Goal: Task Accomplishment & Management: Use online tool/utility

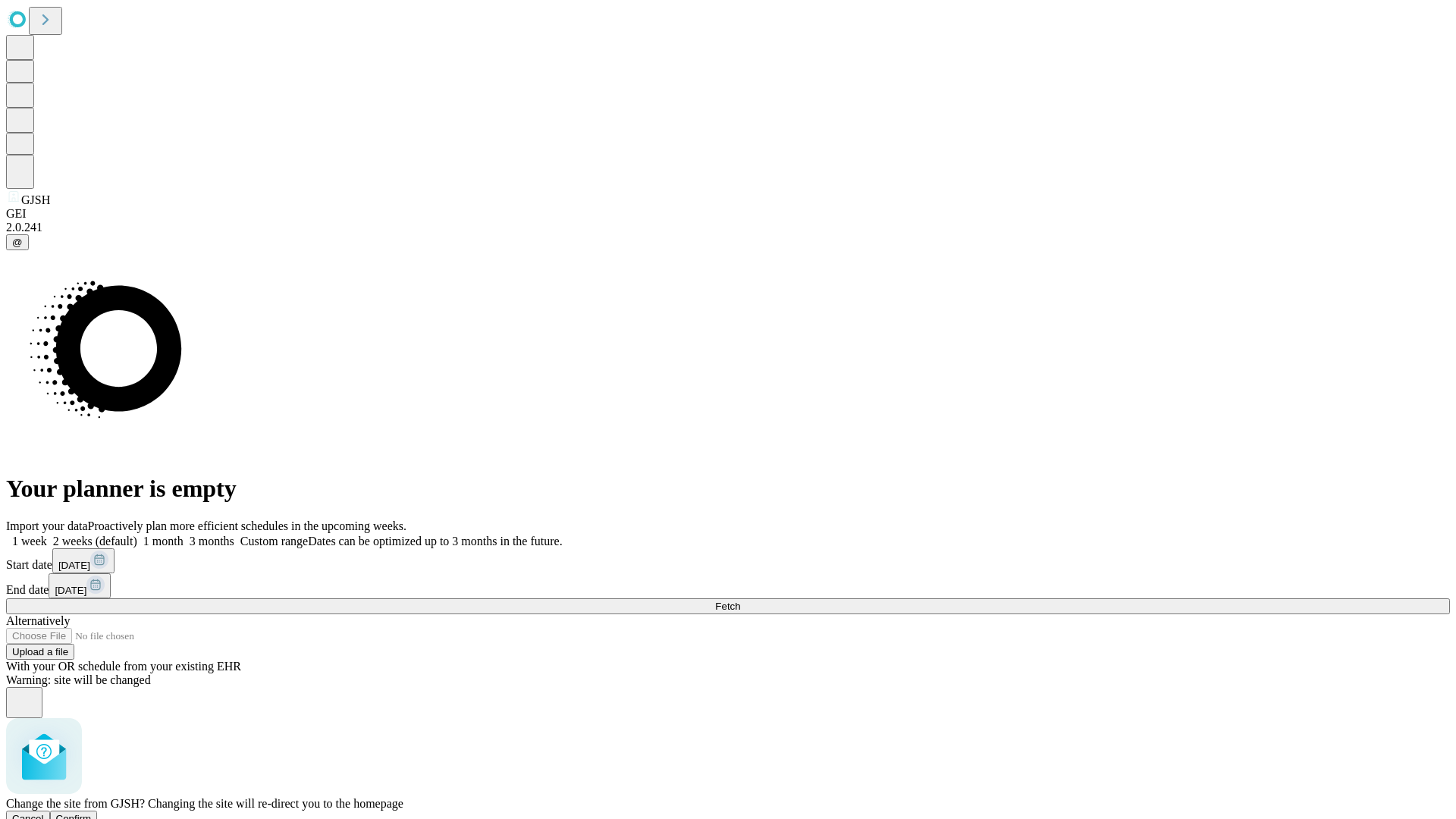
click at [91, 813] on span "Confirm" at bounding box center [73, 819] width 35 height 11
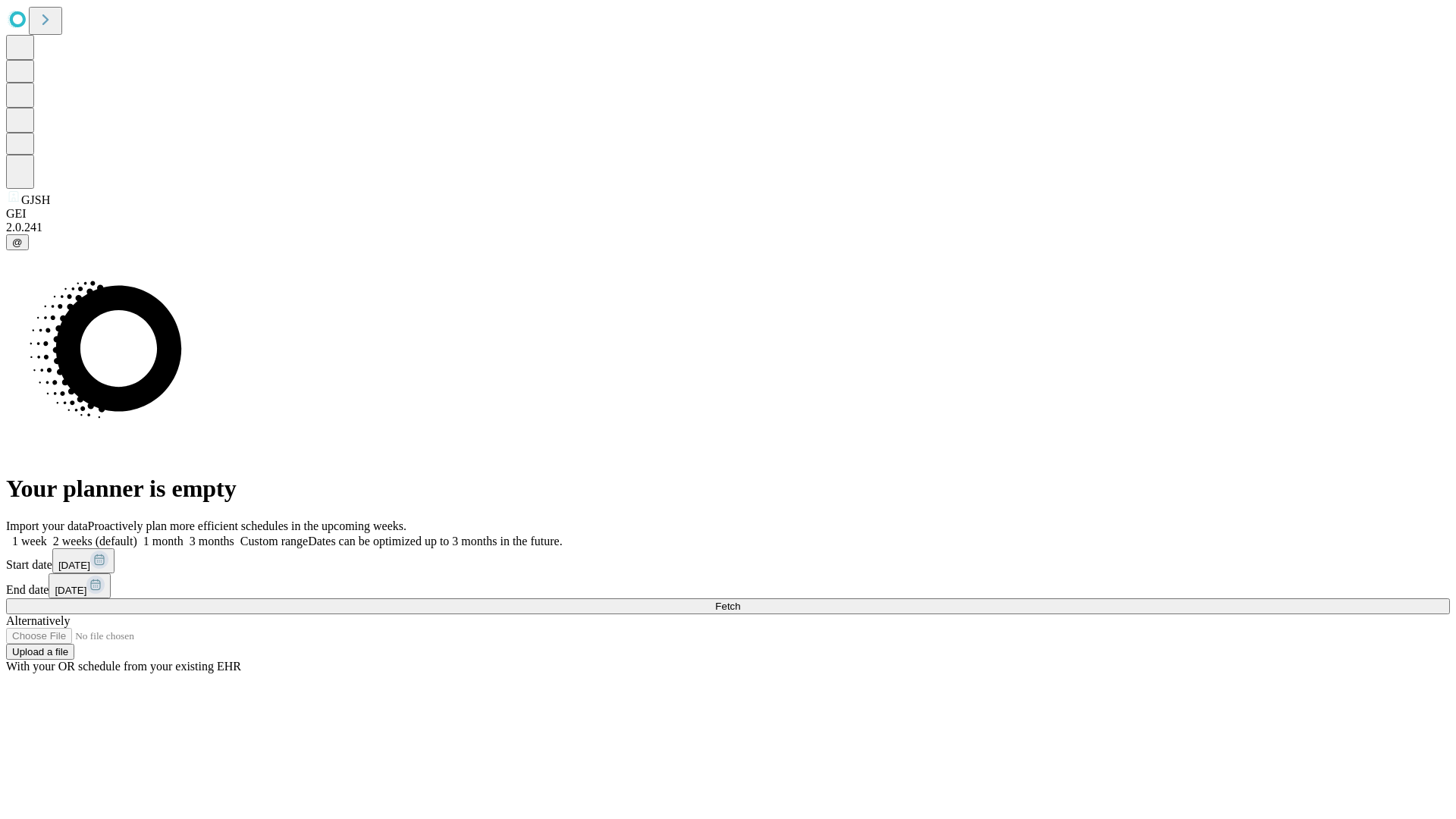
click at [137, 534] on label "2 weeks (default)" at bounding box center [91, 541] width 90 height 13
click at [740, 601] on span "Fetch" at bounding box center [728, 607] width 25 height 11
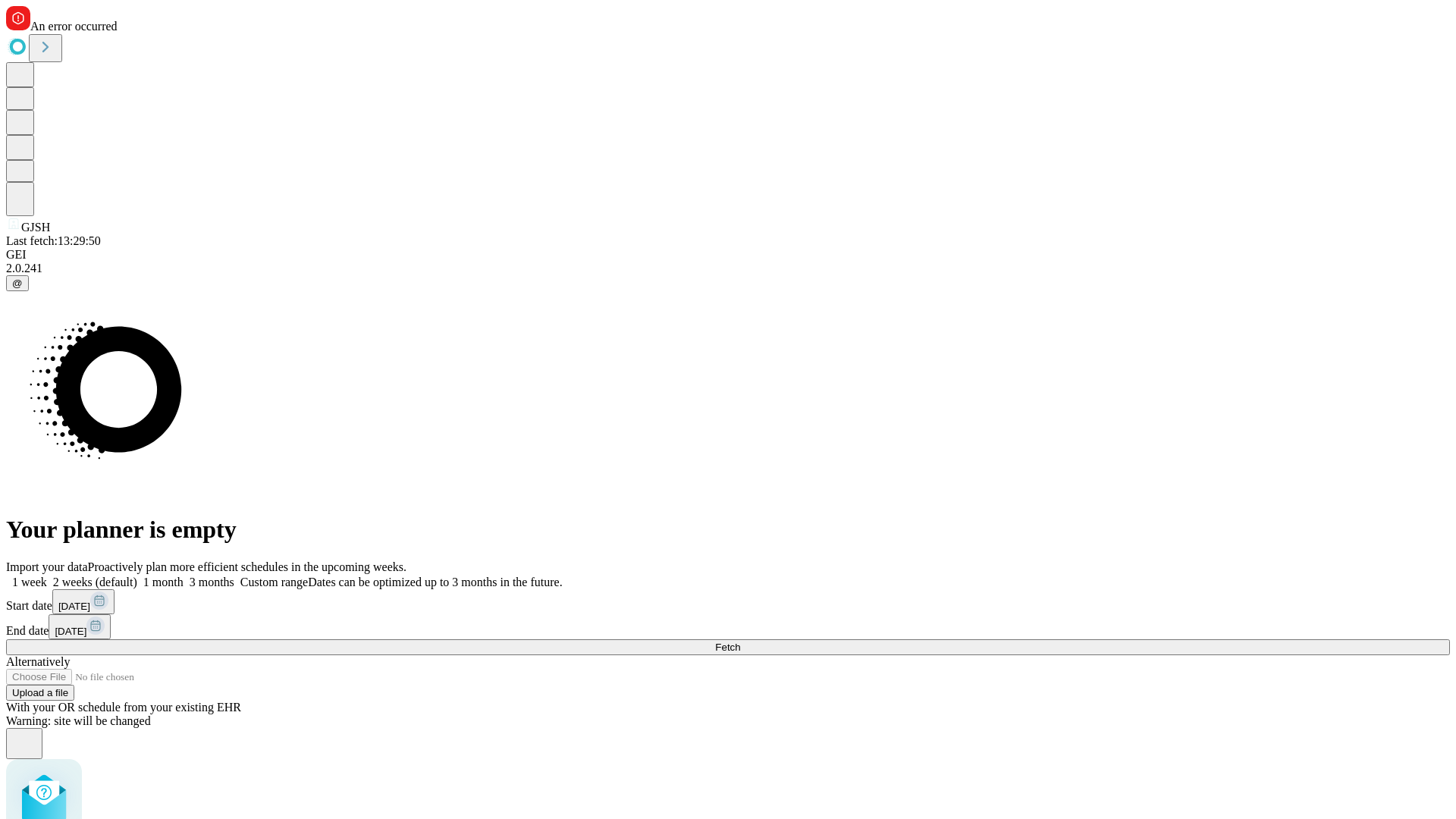
click at [137, 575] on label "2 weeks (default)" at bounding box center [91, 582] width 90 height 13
click at [740, 642] on span "Fetch" at bounding box center [728, 648] width 25 height 11
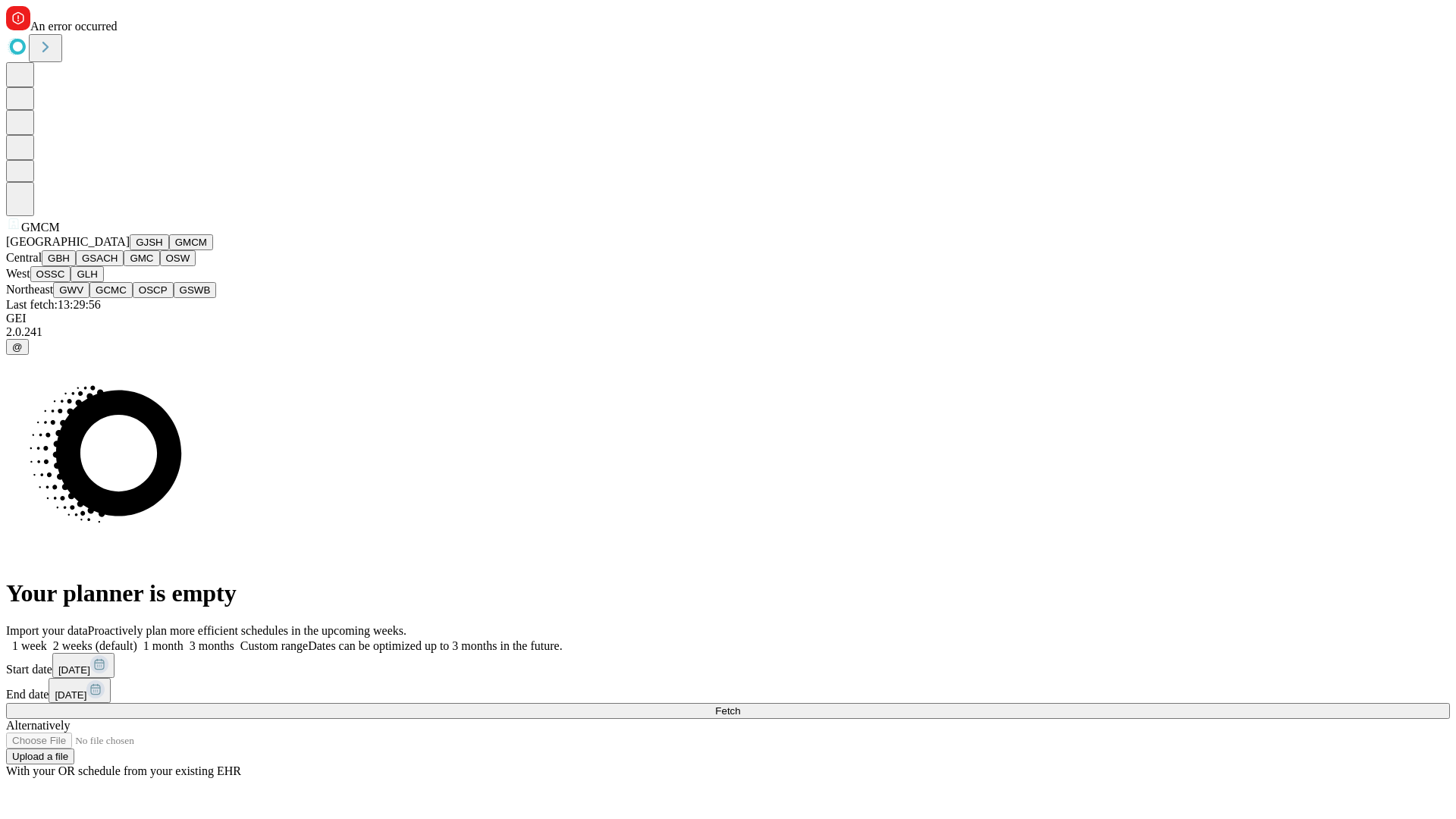
click at [76, 266] on button "GBH" at bounding box center [59, 258] width 34 height 16
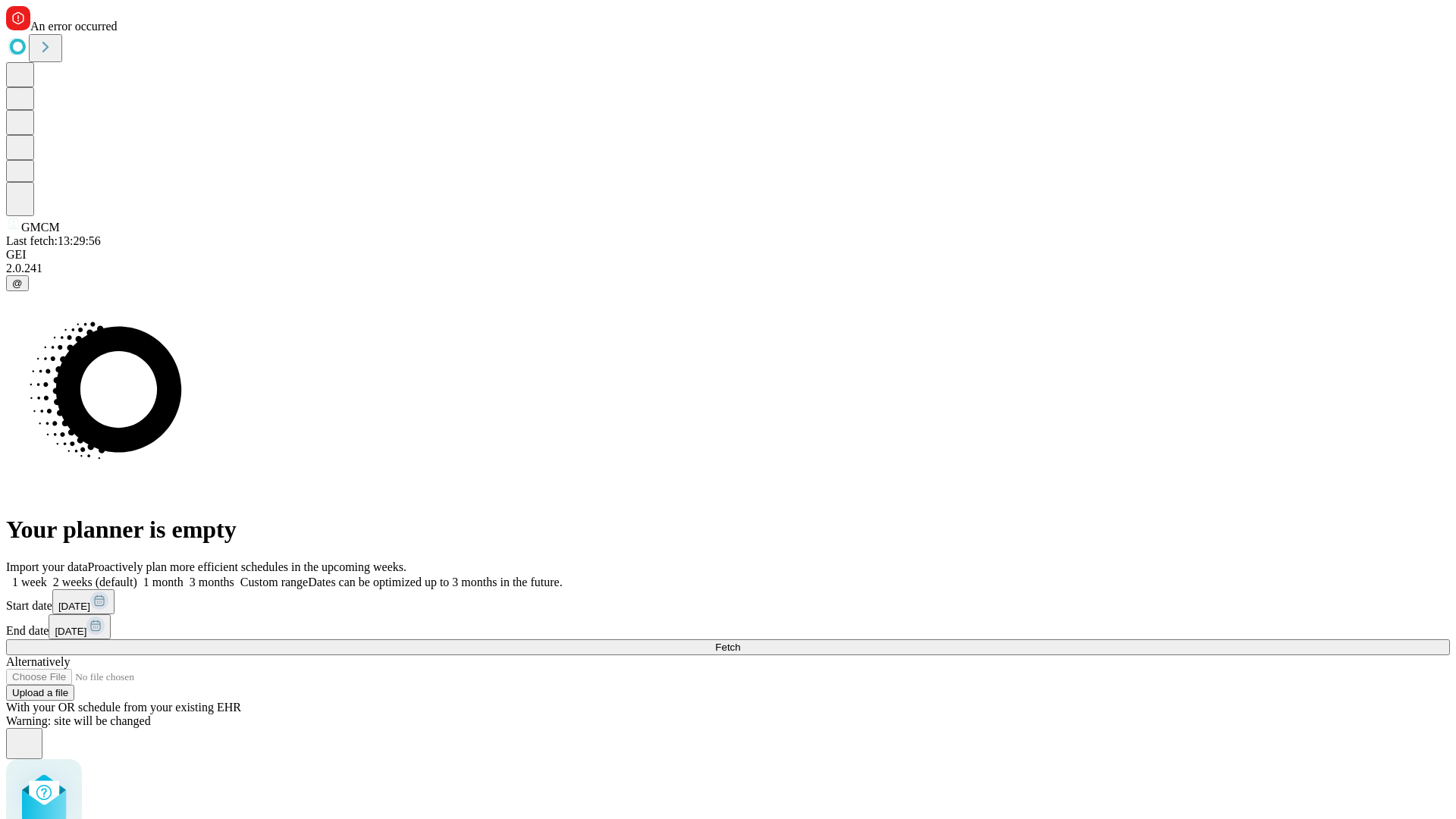
click at [137, 575] on label "2 weeks (default)" at bounding box center [91, 582] width 90 height 13
click at [740, 642] on span "Fetch" at bounding box center [728, 648] width 25 height 11
click at [137, 575] on label "2 weeks (default)" at bounding box center [91, 582] width 90 height 13
click at [740, 642] on span "Fetch" at bounding box center [728, 648] width 25 height 11
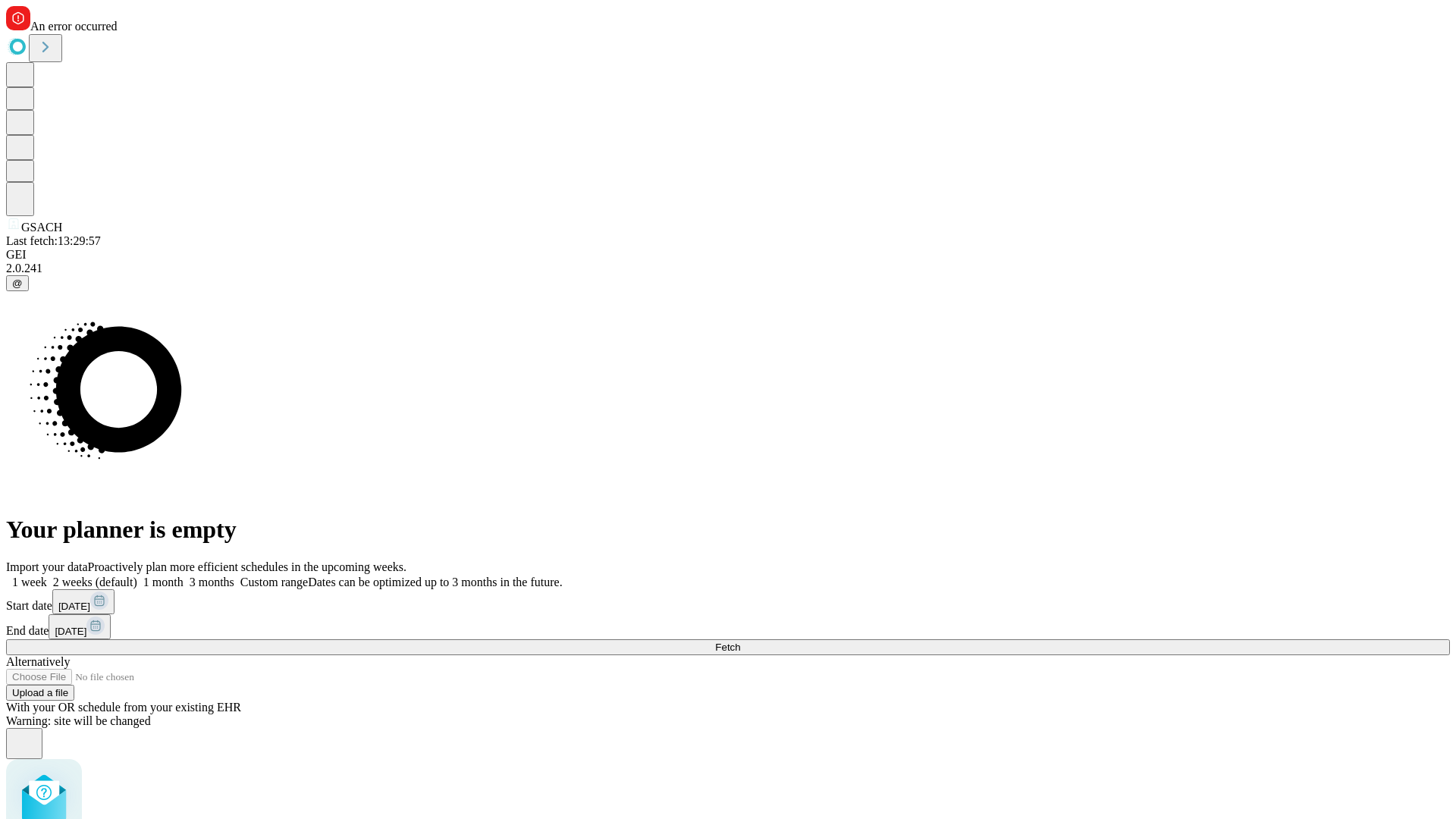
click at [137, 575] on label "2 weeks (default)" at bounding box center [91, 582] width 90 height 13
click at [740, 642] on span "Fetch" at bounding box center [728, 648] width 25 height 11
click at [137, 575] on label "2 weeks (default)" at bounding box center [91, 582] width 90 height 13
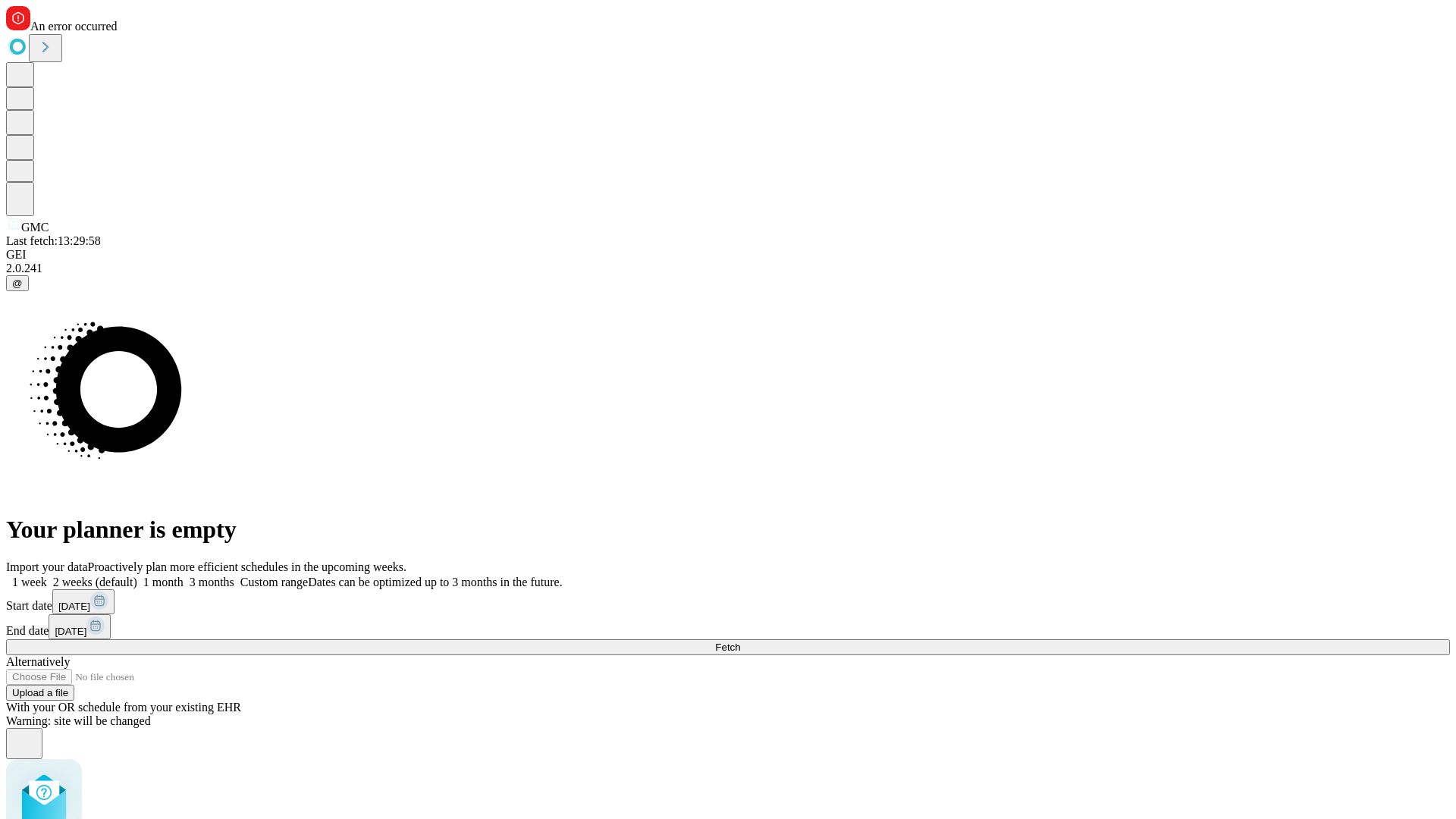
click at [740, 642] on span "Fetch" at bounding box center [728, 648] width 25 height 11
click at [137, 575] on label "2 weeks (default)" at bounding box center [91, 582] width 90 height 13
click at [740, 642] on span "Fetch" at bounding box center [728, 648] width 25 height 11
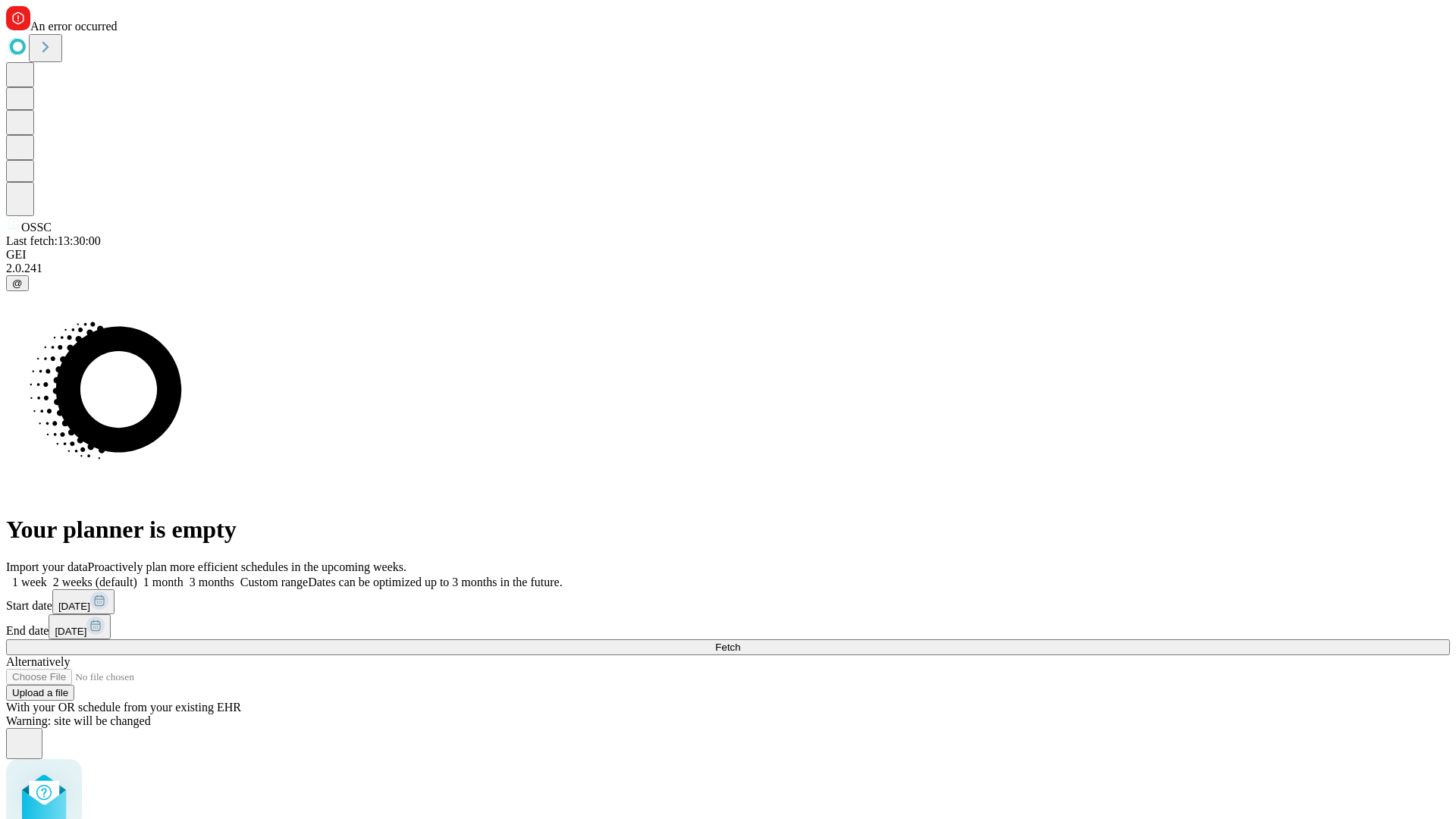
click at [137, 575] on label "2 weeks (default)" at bounding box center [91, 582] width 90 height 13
click at [740, 642] on span "Fetch" at bounding box center [728, 648] width 25 height 11
click at [137, 575] on label "2 weeks (default)" at bounding box center [91, 582] width 90 height 13
